Goal: Task Accomplishment & Management: Complete application form

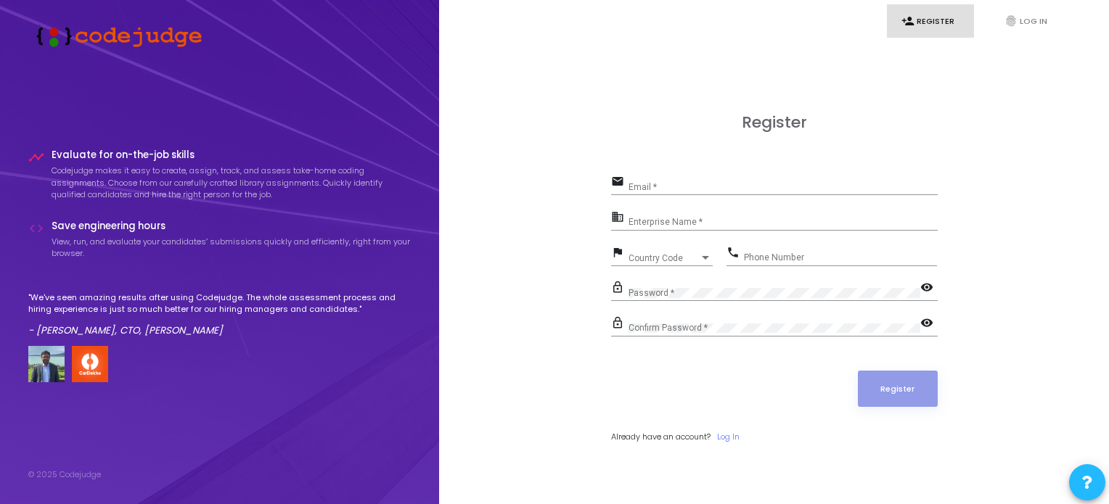
click at [683, 178] on div "Email *" at bounding box center [782, 184] width 309 height 22
click at [676, 188] on input "Email *" at bounding box center [782, 187] width 309 height 10
click at [1028, 18] on link "fingerprint Log In" at bounding box center [1033, 21] width 87 height 34
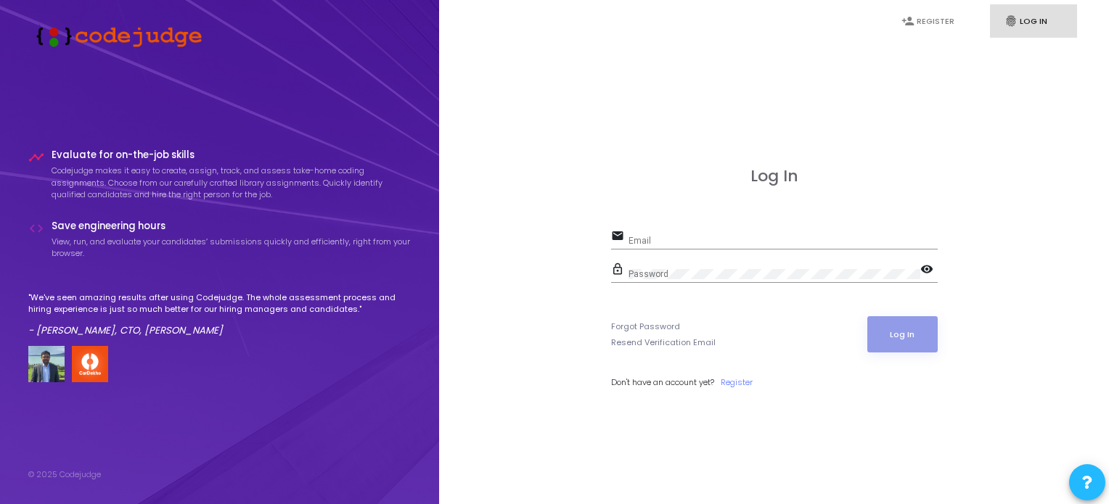
click at [714, 249] on div "Email" at bounding box center [782, 237] width 309 height 22
click at [720, 237] on input "Email" at bounding box center [782, 241] width 309 height 10
type input "[EMAIL_ADDRESS][DOMAIN_NAME]"
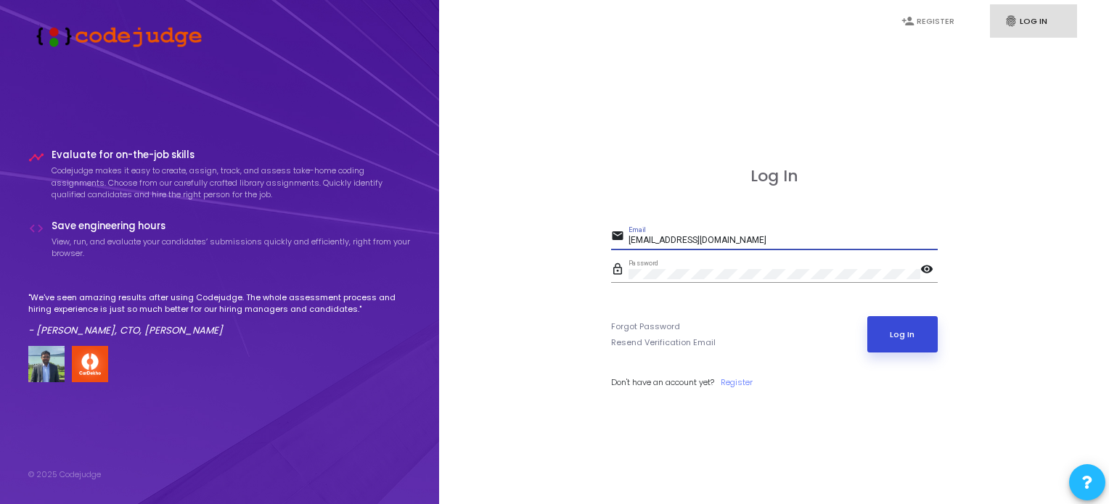
click at [894, 321] on button "Log In" at bounding box center [902, 334] width 70 height 36
